Goal: Find specific page/section: Find specific page/section

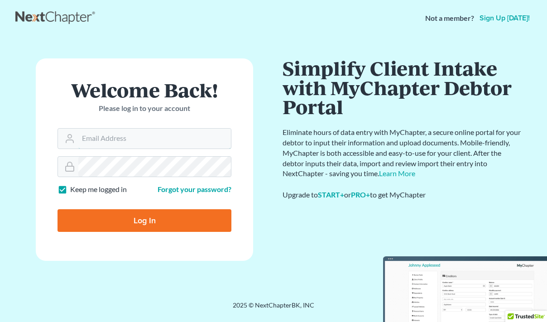
type input "[EMAIL_ADDRESS][DOMAIN_NAME]"
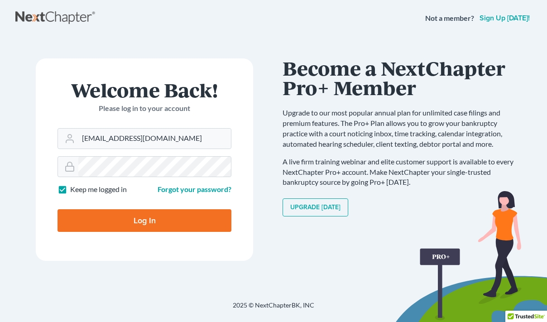
click at [136, 224] on input "Log In" at bounding box center [145, 220] width 174 height 23
type input "Thinking..."
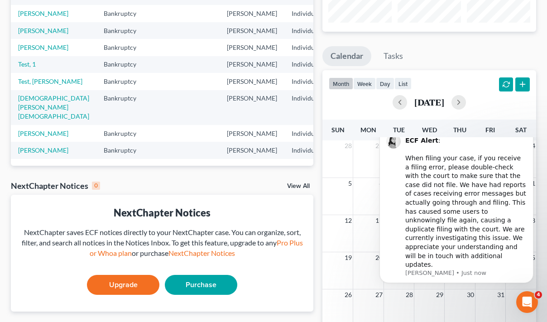
scroll to position [140, 0]
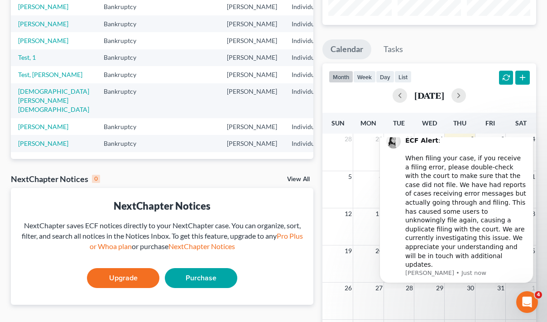
click at [5, 260] on div "Recent Cases 13 View All Name unfold_more expand_more expand_less Area of Law u…" at bounding box center [273, 148] width 547 height 470
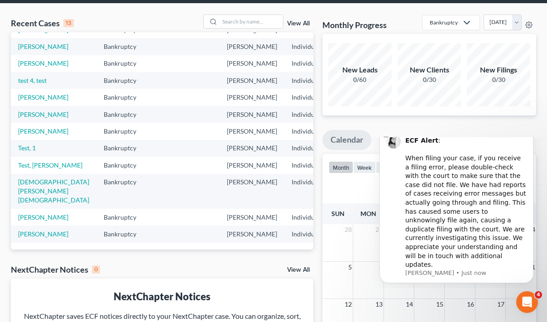
scroll to position [25, 0]
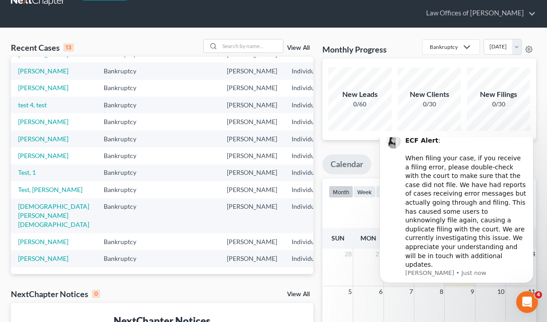
click at [20, 289] on div "NextChapter Notices 0" at bounding box center [55, 294] width 89 height 11
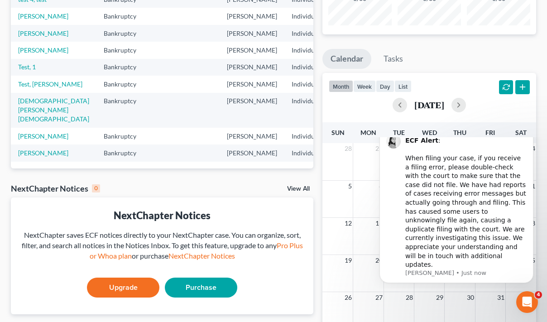
scroll to position [194, 0]
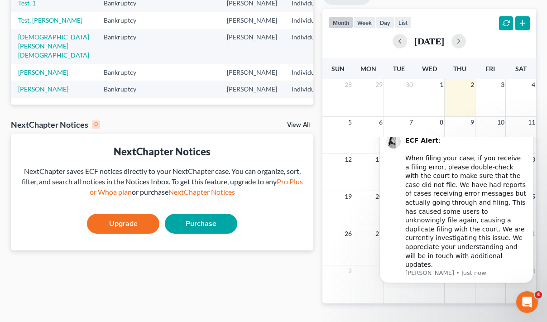
click at [70, 262] on div "Recent Cases 13 View All Name unfold_more expand_more expand_less Area of Law u…" at bounding box center [162, 94] width 312 height 448
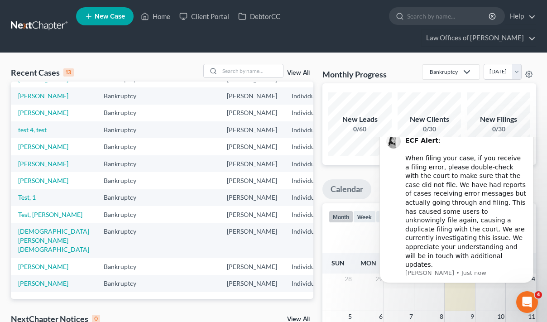
scroll to position [0, 0]
click at [208, 18] on link "Client Portal" at bounding box center [204, 16] width 59 height 16
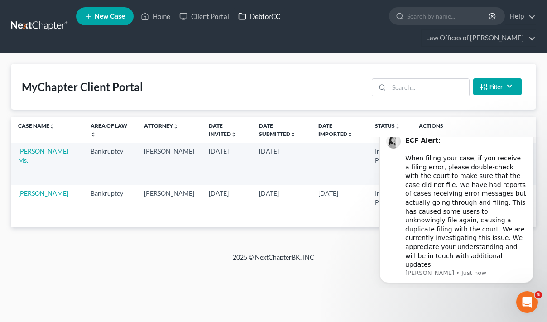
click at [268, 18] on link "DebtorCC" at bounding box center [259, 16] width 51 height 16
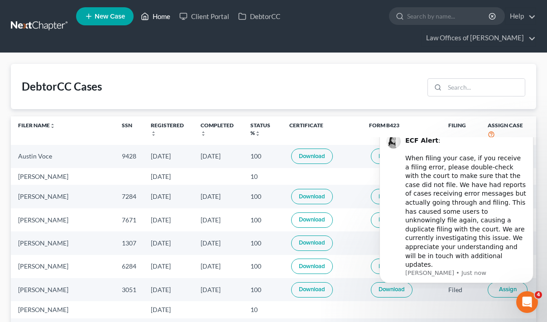
click at [157, 19] on link "Home" at bounding box center [155, 16] width 39 height 16
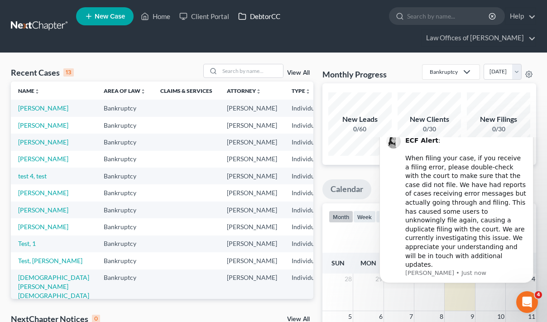
click at [262, 18] on link "DebtorCC" at bounding box center [259, 16] width 51 height 16
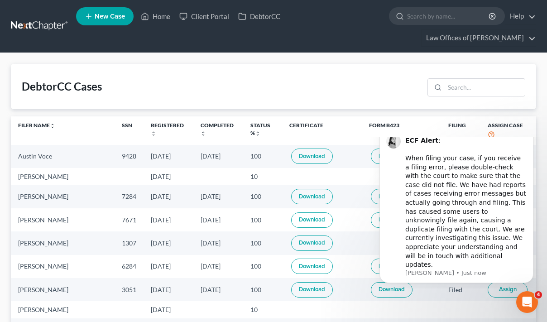
click at [505, 18] on link "Help" at bounding box center [520, 16] width 30 height 16
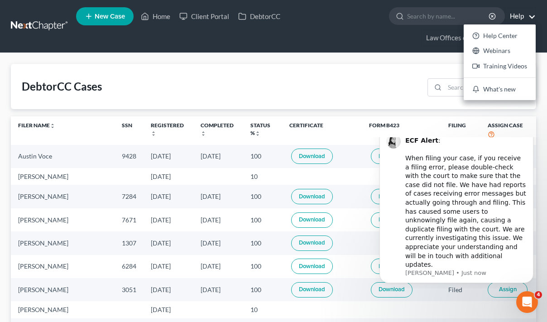
click at [505, 18] on link "Help" at bounding box center [520, 16] width 30 height 16
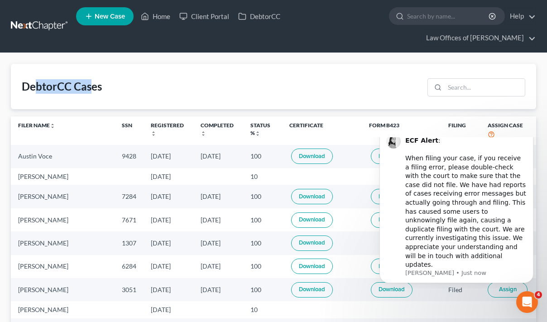
drag, startPoint x: 35, startPoint y: 71, endPoint x: 91, endPoint y: 67, distance: 56.3
click at [91, 79] on div "DebtorCC Cases" at bounding box center [62, 86] width 80 height 14
click at [533, 30] on link "Law Offices of [PERSON_NAME]" at bounding box center [479, 38] width 114 height 16
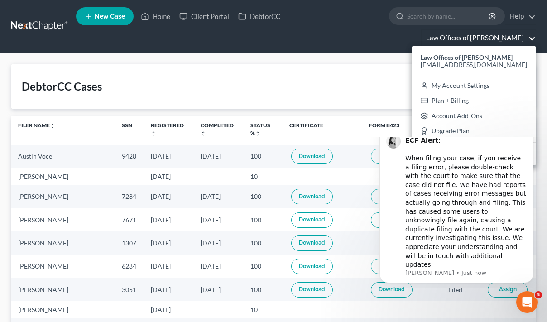
click at [533, 30] on link "Law Offices of [PERSON_NAME]" at bounding box center [479, 38] width 114 height 16
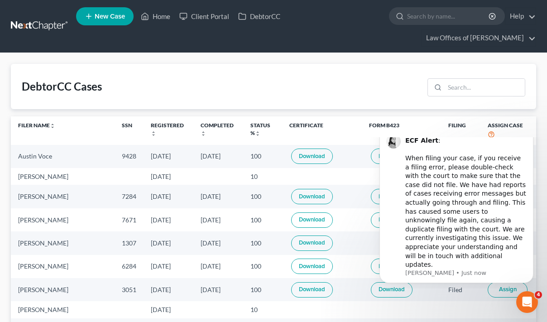
click at [41, 79] on div "DebtorCC Cases" at bounding box center [62, 86] width 80 height 14
click at [200, 18] on link "Client Portal" at bounding box center [204, 16] width 59 height 16
